Goal: Task Accomplishment & Management: Use online tool/utility

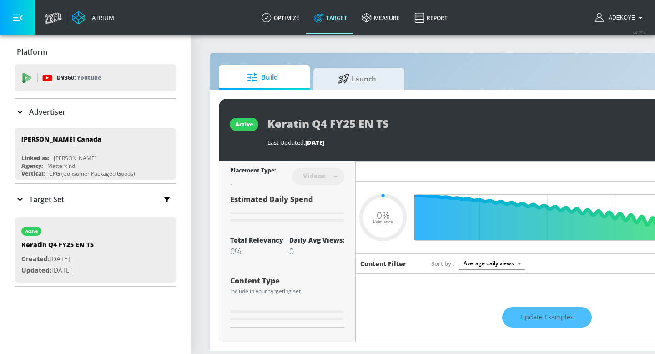
type input "0.05"
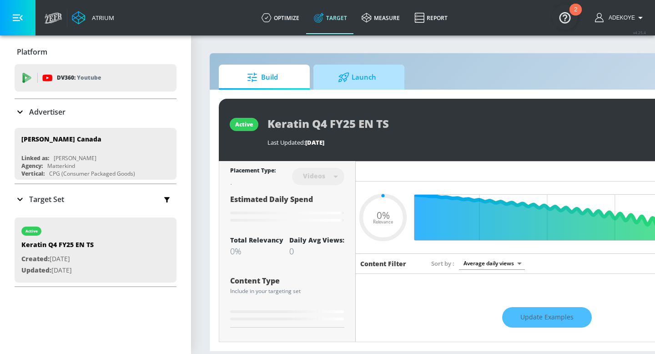
click at [354, 82] on span "Launch" at bounding box center [356, 77] width 69 height 22
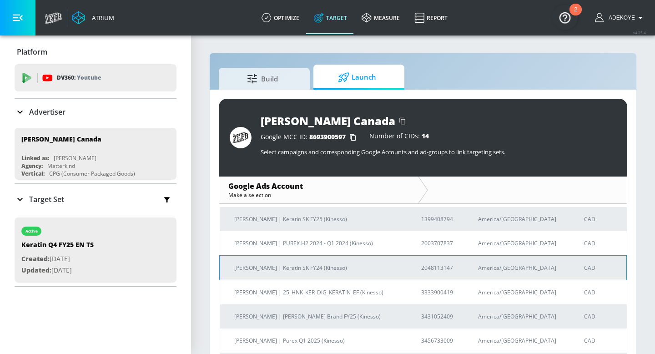
scroll to position [45, 0]
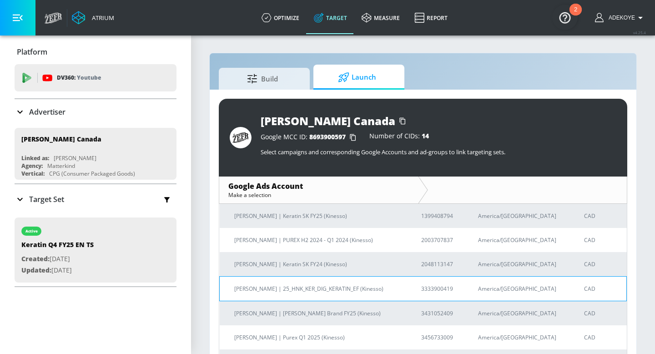
click at [323, 288] on p "Henkel | 25_HNK_KER_DIG_KERATIN_EF (Kinesso)" at bounding box center [316, 289] width 165 height 10
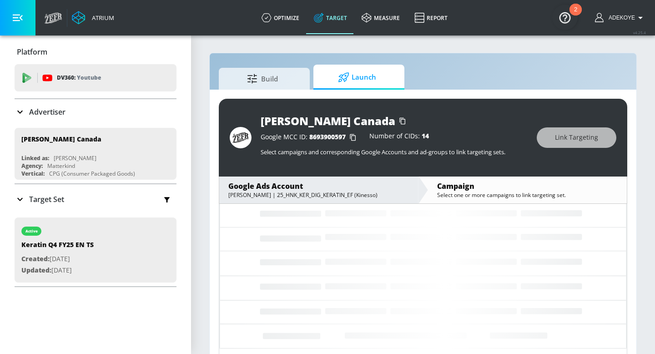
scroll to position [30, 0]
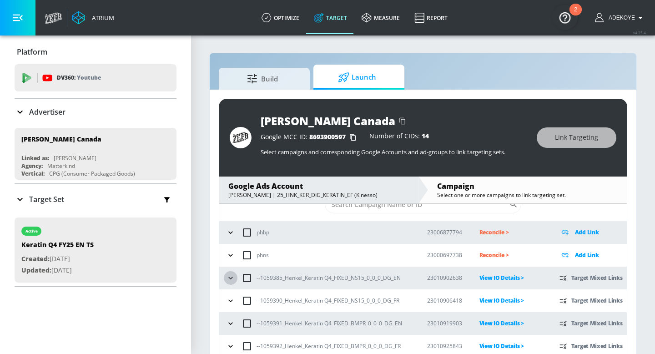
click at [229, 277] on icon "button" at bounding box center [230, 277] width 9 height 9
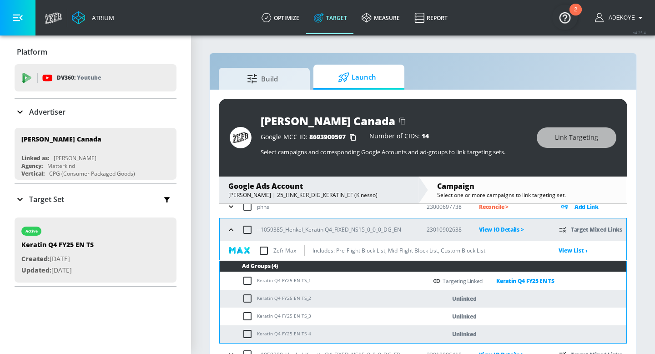
scroll to position [80, 0]
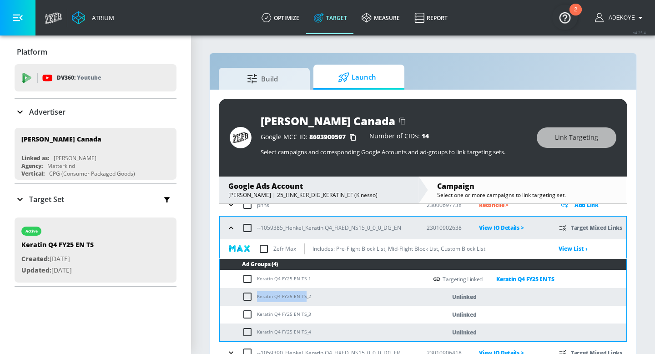
drag, startPoint x: 304, startPoint y: 296, endPoint x: 257, endPoint y: 298, distance: 46.4
click at [257, 298] on td "Keratin Q4 FY25 EN TS_2" at bounding box center [323, 297] width 207 height 18
copy td "Keratin Q4 FY25 EN TS"
click at [250, 296] on input "checkbox" at bounding box center [249, 296] width 15 height 11
checkbox input "true"
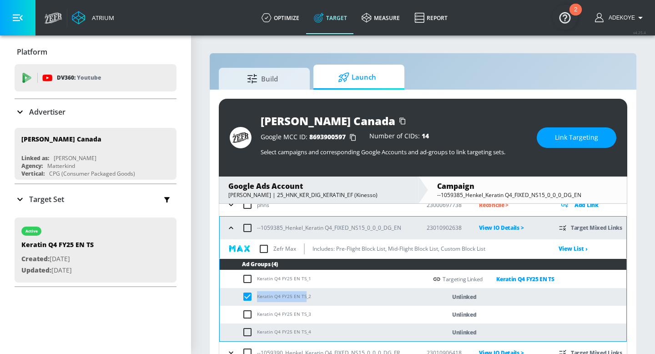
click at [250, 313] on input "checkbox" at bounding box center [249, 314] width 15 height 11
checkbox input "true"
click at [250, 329] on input "checkbox" at bounding box center [249, 331] width 15 height 11
checkbox input "true"
click at [573, 140] on span "Link Targeting" at bounding box center [576, 137] width 43 height 11
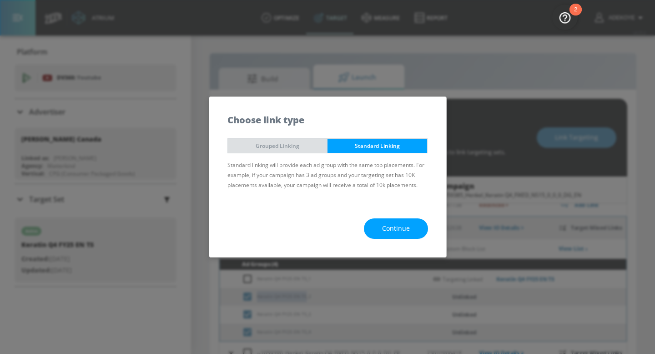
click at [300, 145] on span "Grouped Linking" at bounding box center [278, 146] width 86 height 10
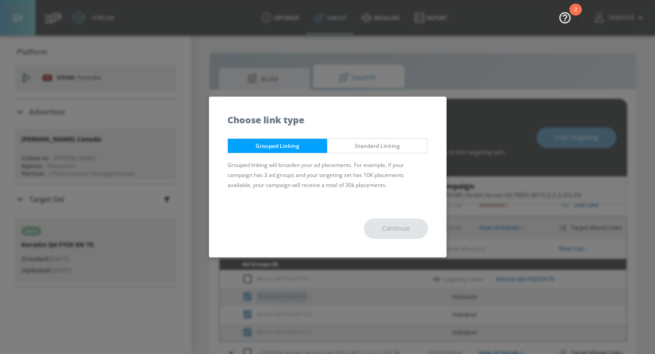
click at [377, 147] on span "Standard Linking" at bounding box center [377, 146] width 86 height 10
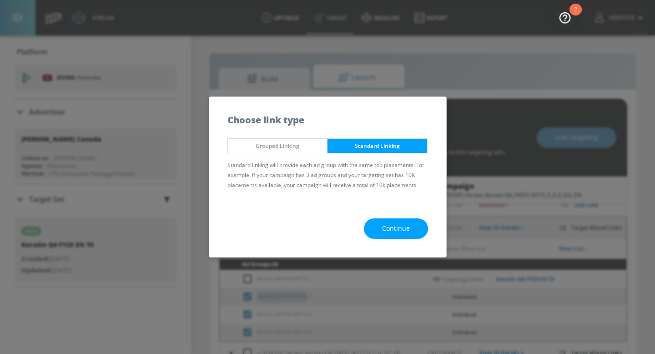
click at [392, 224] on span "Continue" at bounding box center [396, 228] width 28 height 11
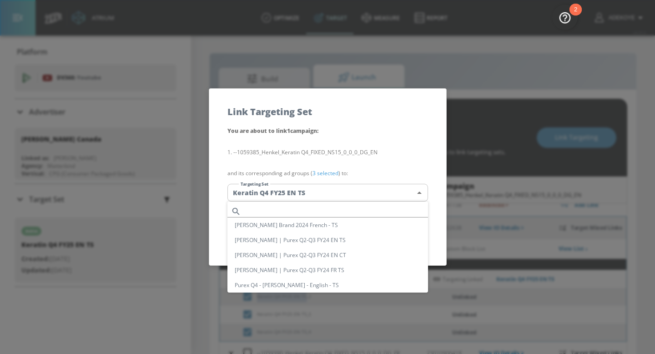
click at [369, 191] on body "Atrium optimize Target measure Report optimize Target measure Report v 4.25.4 A…" at bounding box center [327, 183] width 655 height 367
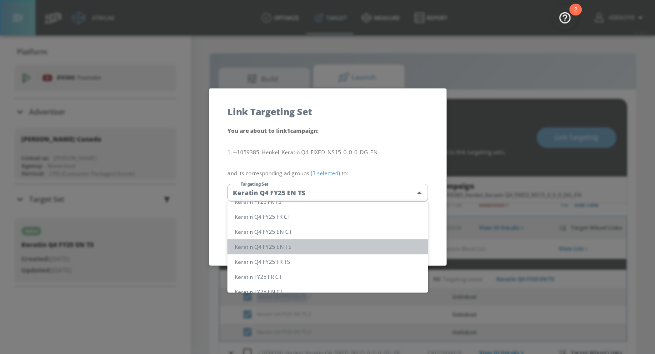
click at [335, 248] on li "Keratin Q4 FY25 EN TS" at bounding box center [327, 246] width 200 height 15
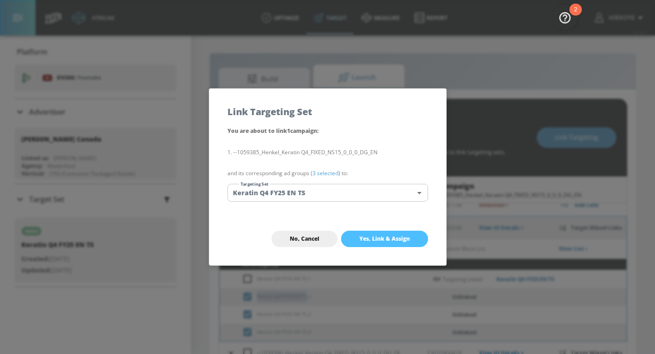
click at [395, 240] on span "Yes, Link & Assign" at bounding box center [384, 238] width 50 height 7
checkbox input "false"
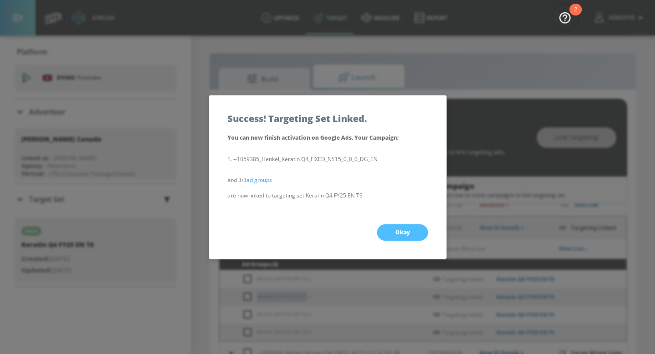
click at [398, 230] on span "Okay" at bounding box center [402, 232] width 15 height 7
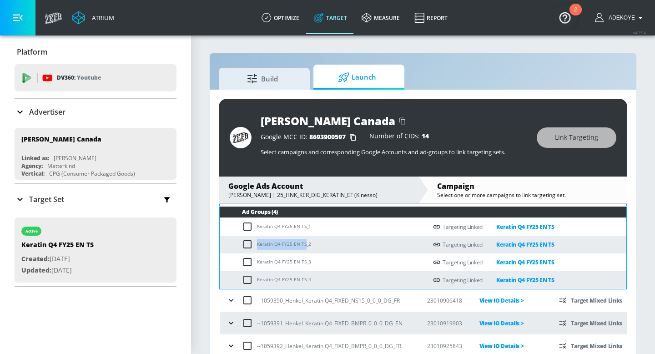
scroll to position [13, 0]
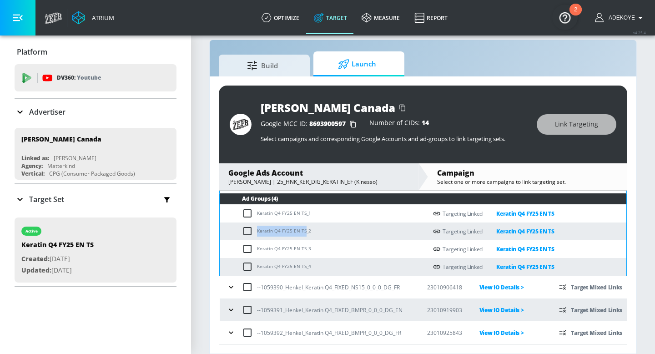
click at [234, 309] on icon "button" at bounding box center [230, 309] width 9 height 9
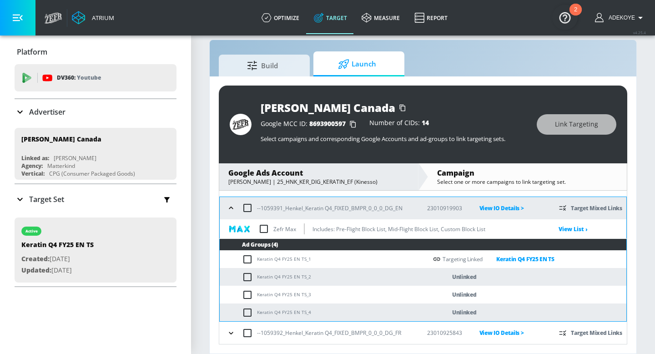
scroll to position [235, 0]
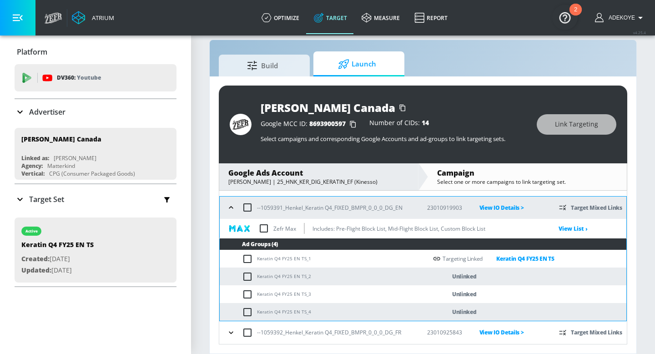
click at [249, 276] on input "checkbox" at bounding box center [249, 276] width 15 height 11
checkbox input "true"
click at [249, 292] on input "checkbox" at bounding box center [249, 294] width 15 height 11
checkbox input "true"
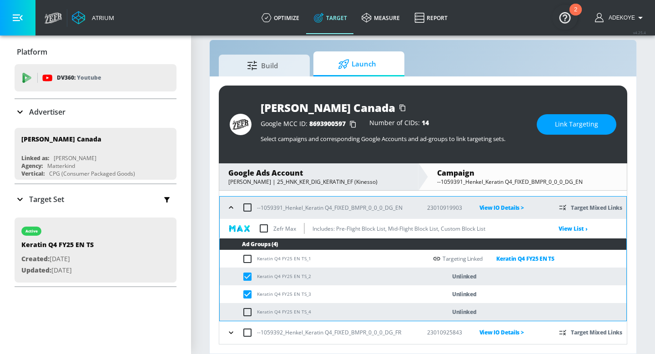
click at [248, 313] on input "checkbox" at bounding box center [249, 311] width 15 height 11
checkbox input "true"
click at [571, 130] on button "Link Targeting" at bounding box center [576, 124] width 80 height 20
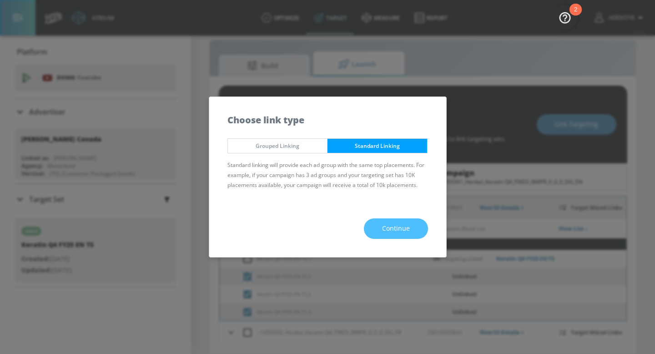
click at [404, 227] on span "Continue" at bounding box center [396, 228] width 28 height 11
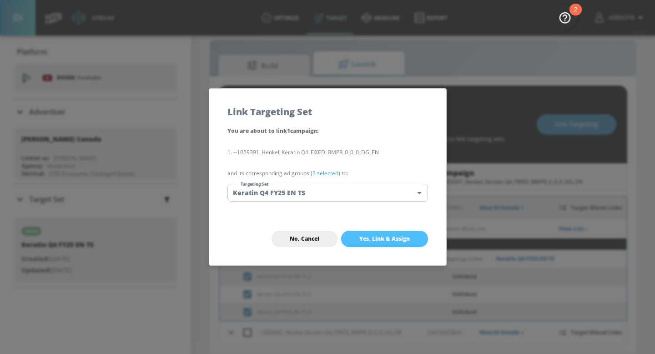
click at [388, 235] on span "Yes, Link & Assign" at bounding box center [384, 238] width 50 height 7
checkbox input "false"
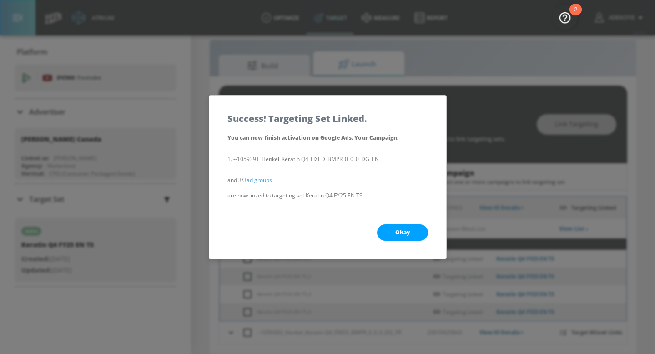
click at [401, 229] on span "Okay" at bounding box center [402, 232] width 15 height 7
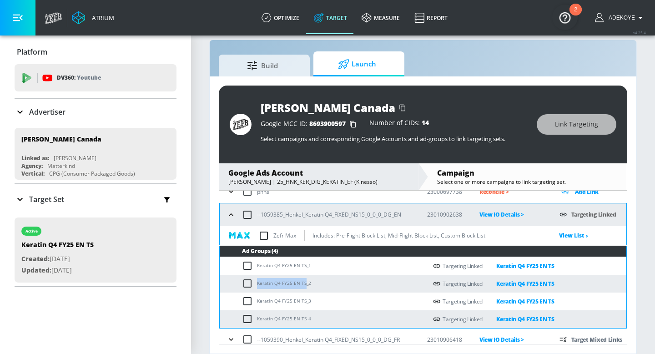
scroll to position [50, 0]
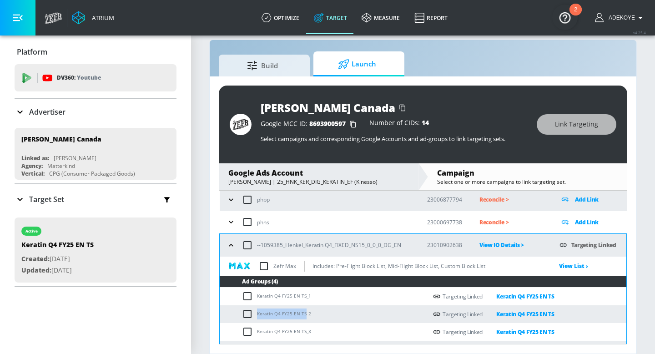
click at [231, 246] on icon "button" at bounding box center [230, 244] width 9 height 9
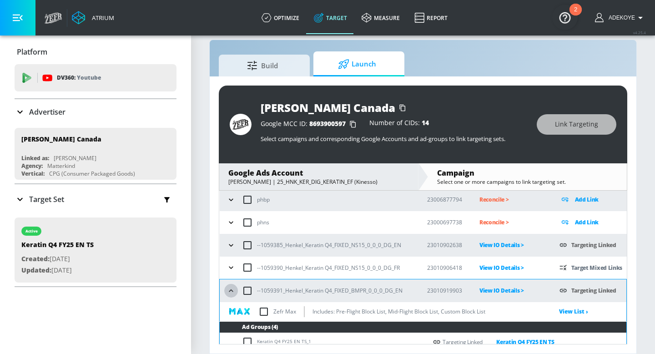
click at [233, 288] on icon "button" at bounding box center [230, 290] width 9 height 9
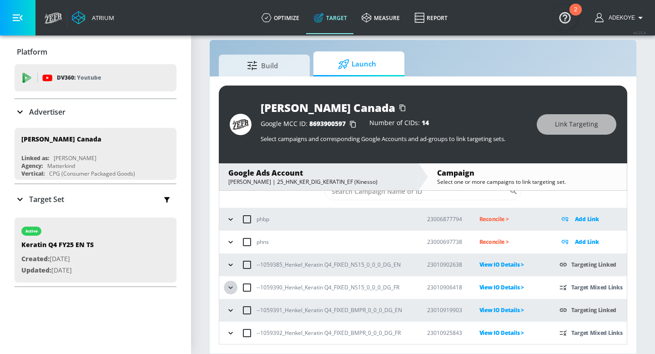
click at [233, 286] on icon "button" at bounding box center [230, 287] width 9 height 9
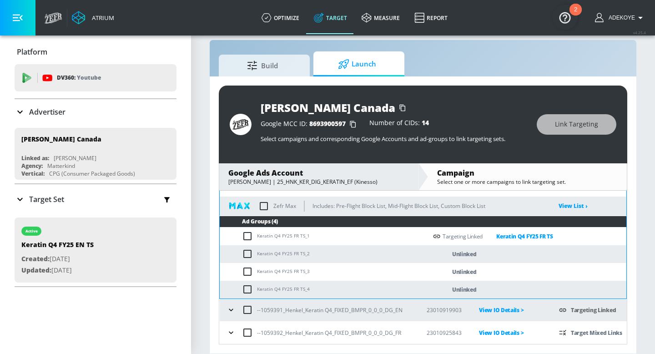
scroll to position [130, 0]
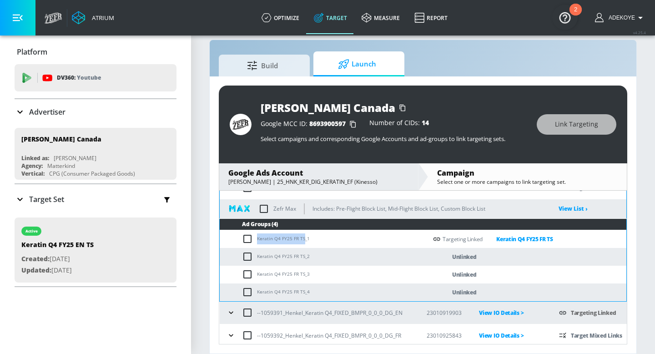
drag, startPoint x: 303, startPoint y: 238, endPoint x: 256, endPoint y: 240, distance: 47.8
click at [256, 240] on td "Keratin Q4 FY25 FR TS_1" at bounding box center [323, 239] width 207 height 18
copy td "Keratin Q4 FY25 FR TS"
click at [251, 255] on input "checkbox" at bounding box center [249, 256] width 15 height 11
checkbox input "true"
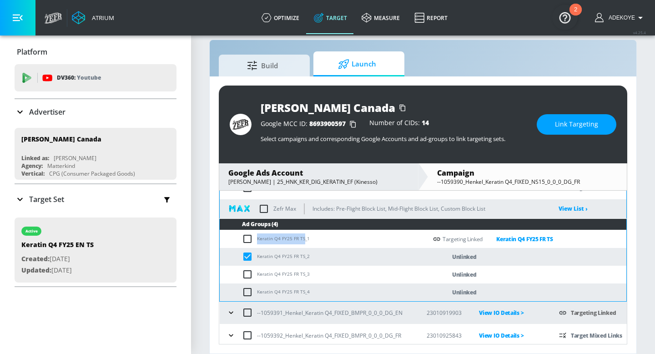
click at [248, 275] on input "checkbox" at bounding box center [249, 274] width 15 height 11
checkbox input "true"
click at [247, 291] on input "checkbox" at bounding box center [249, 291] width 15 height 11
checkbox input "true"
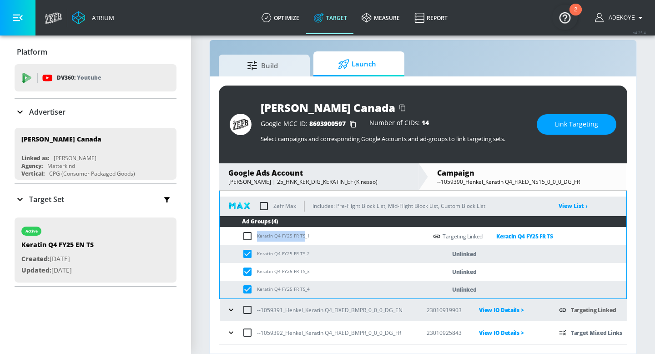
click at [228, 329] on icon "button" at bounding box center [230, 332] width 9 height 9
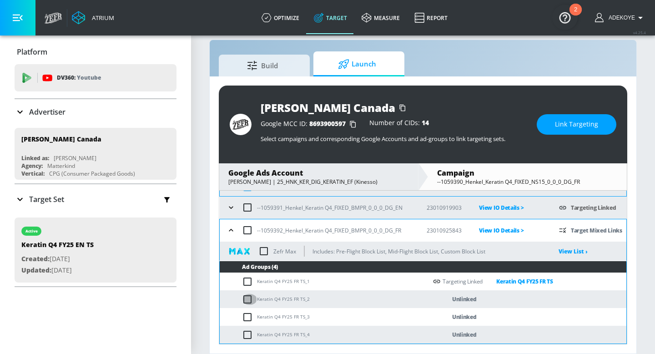
click at [249, 297] on input "checkbox" at bounding box center [249, 299] width 15 height 11
checkbox input "true"
click at [250, 318] on input "checkbox" at bounding box center [249, 316] width 15 height 11
checkbox input "true"
click at [249, 336] on input "checkbox" at bounding box center [249, 334] width 15 height 11
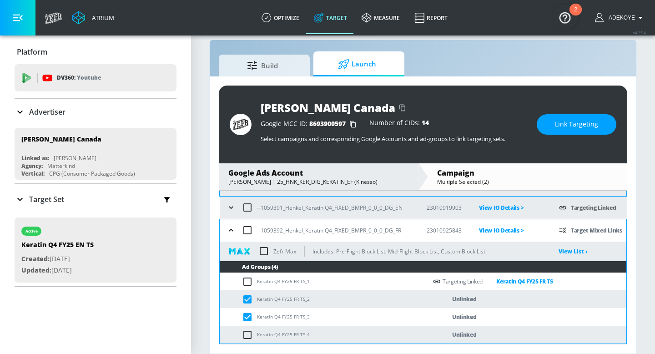
checkbox input "true"
click at [586, 132] on button "Link Targeting" at bounding box center [576, 124] width 80 height 20
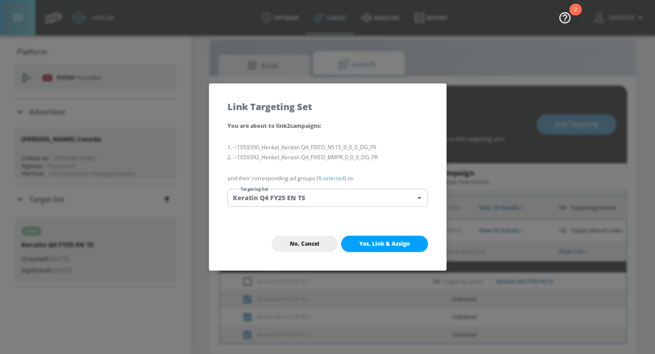
click at [321, 195] on body "Atrium optimize Target measure Report optimize Target measure Report v 4.25.4 A…" at bounding box center [327, 170] width 655 height 367
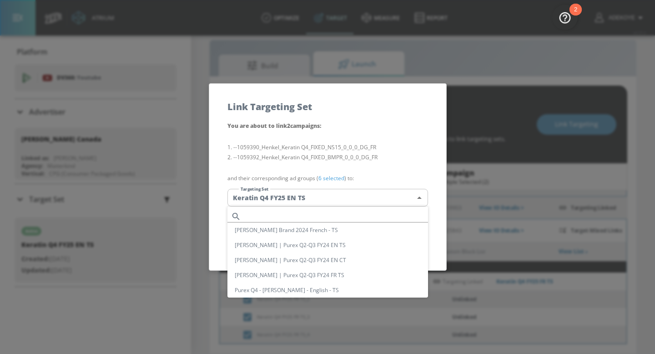
scroll to position [398, 0]
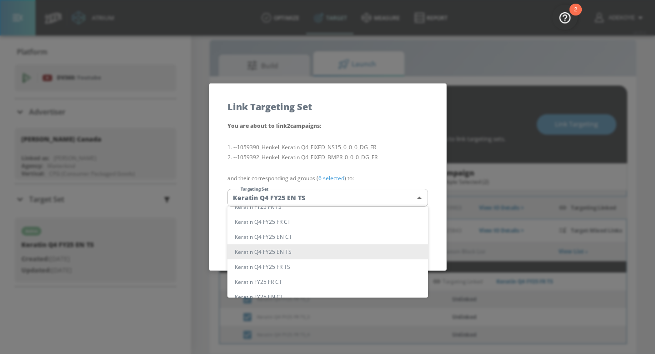
click at [280, 267] on li "Keratin Q4 FY25 FR TS" at bounding box center [327, 266] width 200 height 15
type input "06bab122-4cdd-4ce9-b6bb-7e36705ce7a8"
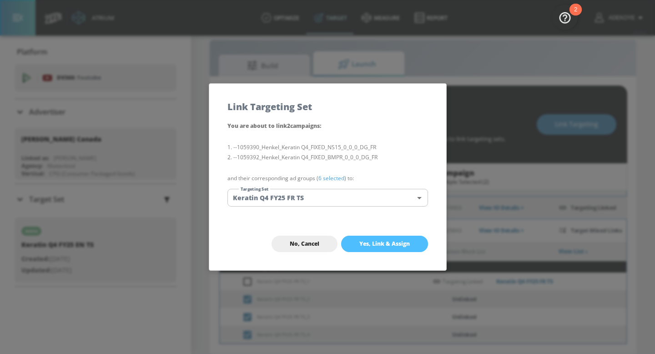
click at [403, 245] on span "Yes, Link & Assign" at bounding box center [384, 243] width 50 height 7
checkbox input "false"
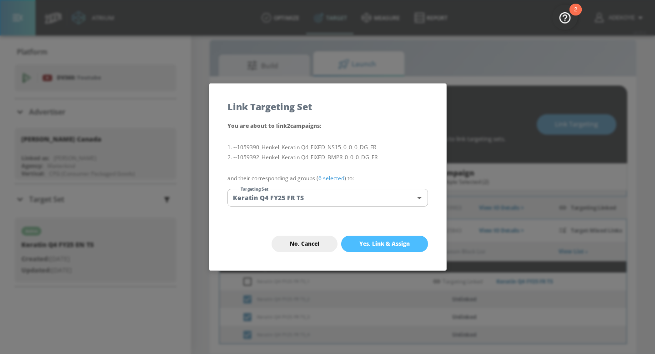
checkbox input "false"
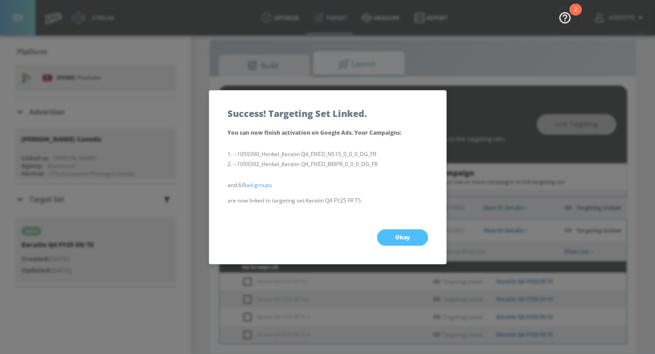
click at [401, 234] on span "Okay" at bounding box center [402, 237] width 15 height 7
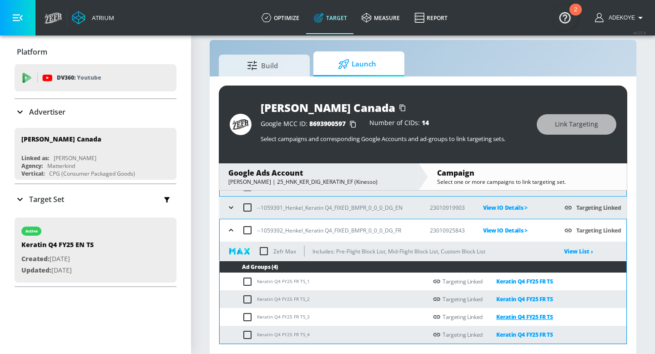
click at [543, 317] on link "Keratin Q4 FY25 FR TS" at bounding box center [517, 316] width 70 height 10
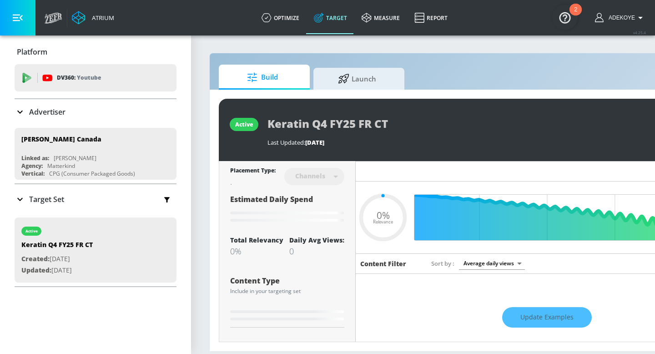
type input "0.35"
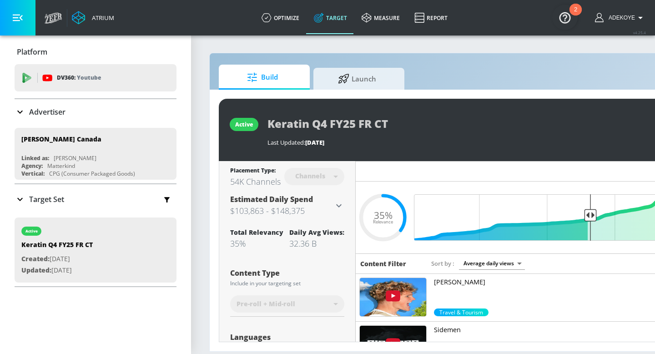
click at [21, 196] on icon at bounding box center [20, 199] width 11 height 11
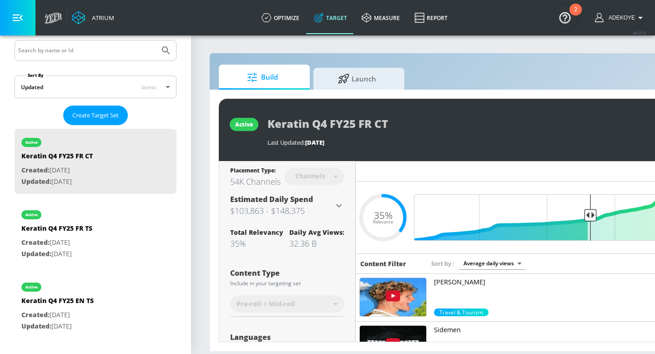
scroll to position [184, 0]
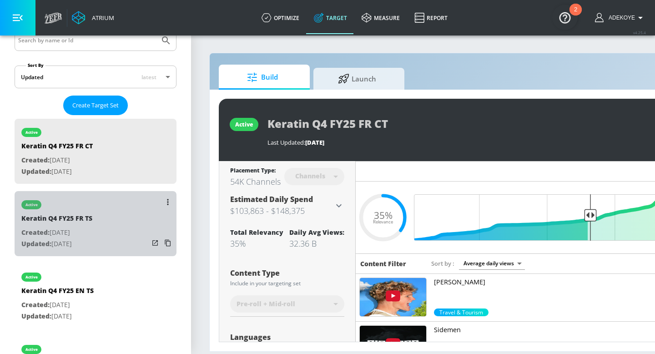
click at [68, 230] on p "Created: Sep. 09, 2025" at bounding box center [56, 232] width 71 height 11
type input "Keratin Q4 FY25 FR TS"
type input "videos"
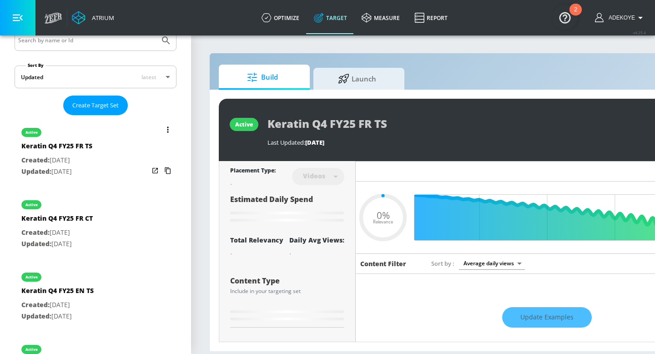
type input "0.35"
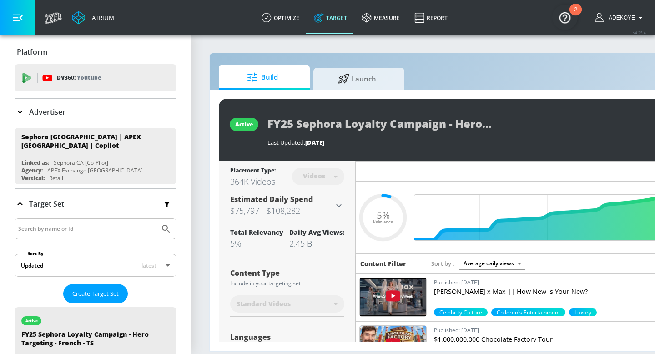
scroll to position [1405, 0]
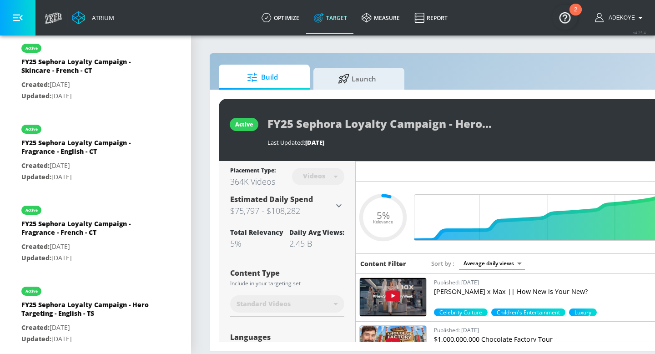
click at [484, 65] on div "Build Launch" at bounding box center [478, 77] width 519 height 25
